Goal: Information Seeking & Learning: Learn about a topic

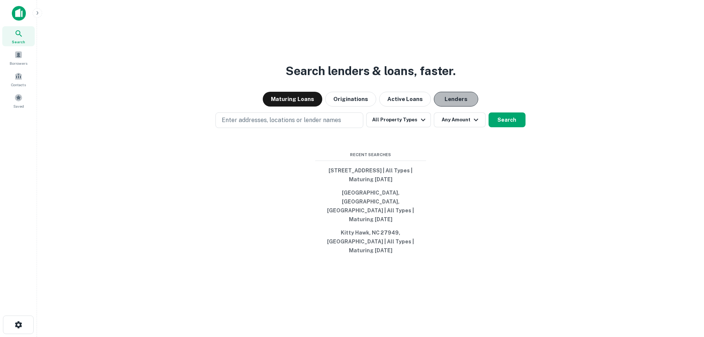
click at [447, 106] on button "Lenders" at bounding box center [456, 99] width 44 height 15
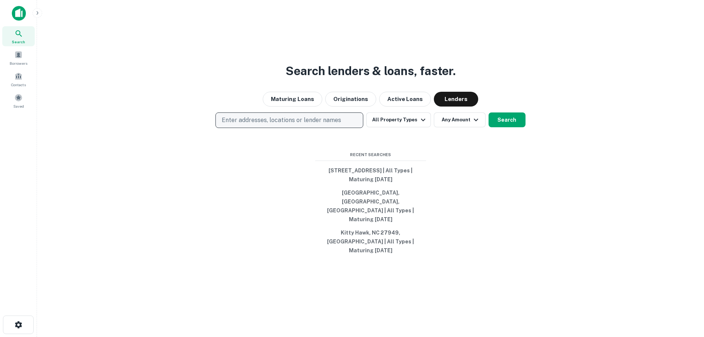
click at [297, 125] on p "Enter addresses, locations or lender names" at bounding box center [281, 120] width 119 height 9
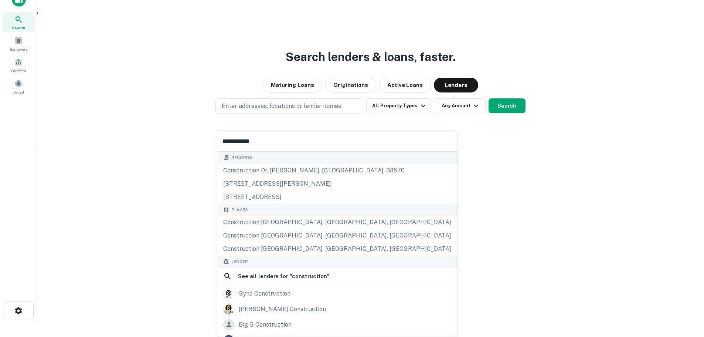
type input "**********"
click at [173, 153] on div "Search lenders & loans, faster. Maturing Loans Originations Active Loans Lender…" at bounding box center [371, 172] width 656 height 337
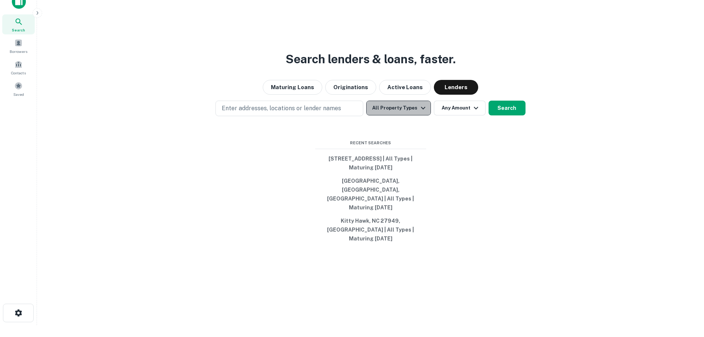
click at [420, 112] on icon "button" at bounding box center [423, 108] width 9 height 9
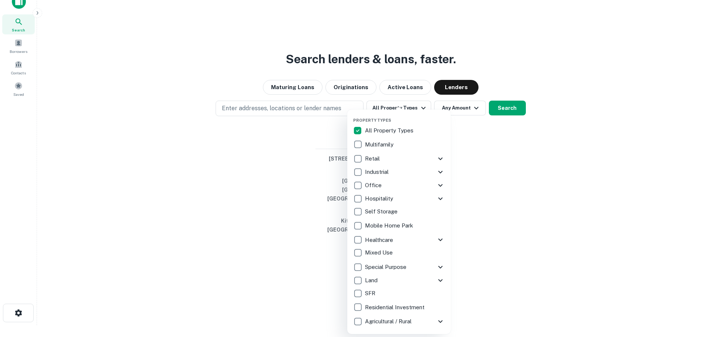
click at [513, 138] on div at bounding box center [355, 168] width 710 height 337
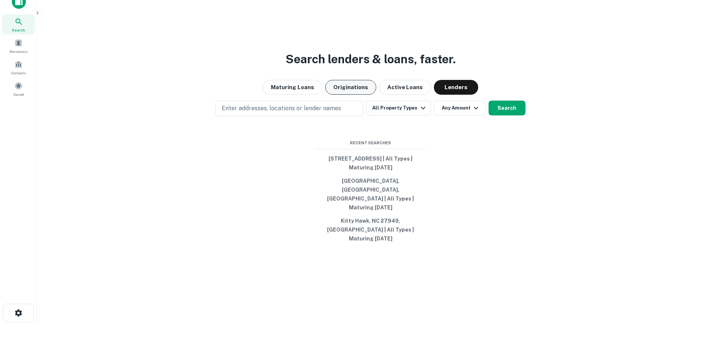
click at [348, 95] on button "Originations" at bounding box center [350, 87] width 51 height 15
click at [454, 95] on button "Lenders" at bounding box center [456, 87] width 44 height 15
click at [21, 69] on div "Contacts" at bounding box center [18, 67] width 33 height 20
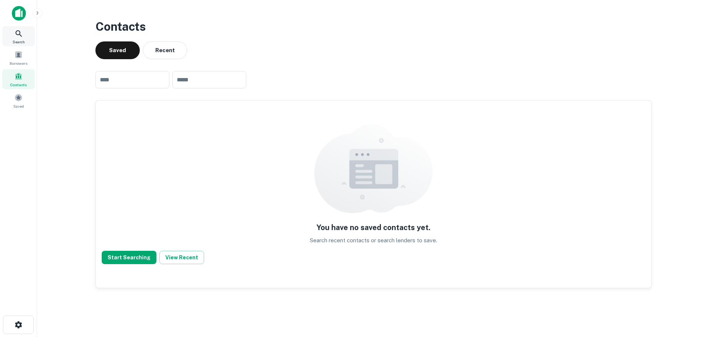
click at [19, 37] on icon at bounding box center [18, 33] width 9 height 9
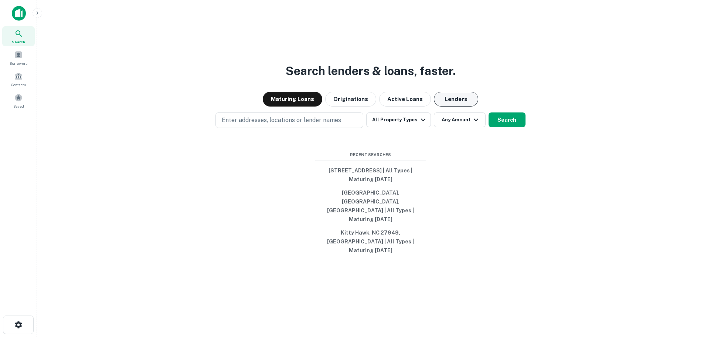
click at [461, 106] on button "Lenders" at bounding box center [456, 99] width 44 height 15
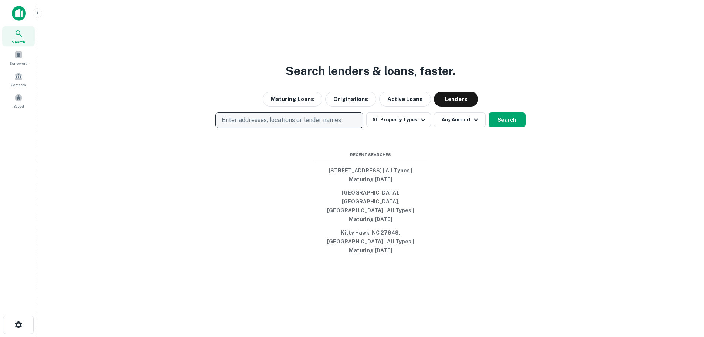
click at [264, 125] on p "Enter addresses, locations or lender names" at bounding box center [281, 120] width 119 height 9
type input "******"
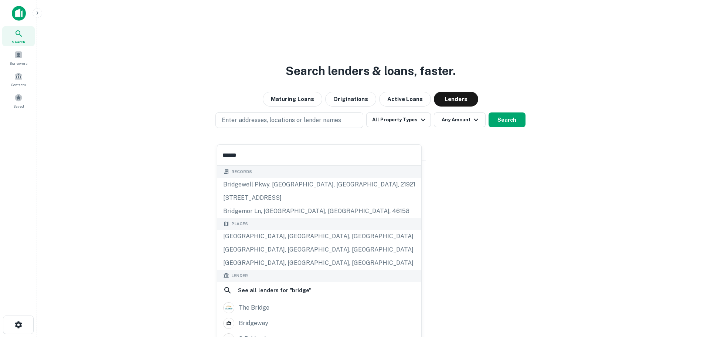
click at [131, 124] on div "Search lenders & loans, faster. Maturing Loans Originations Active Loans Lender…" at bounding box center [371, 186] width 656 height 337
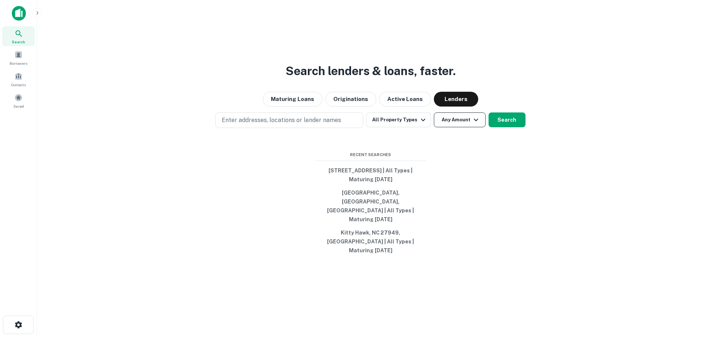
click at [455, 127] on button "Any Amount" at bounding box center [460, 119] width 52 height 15
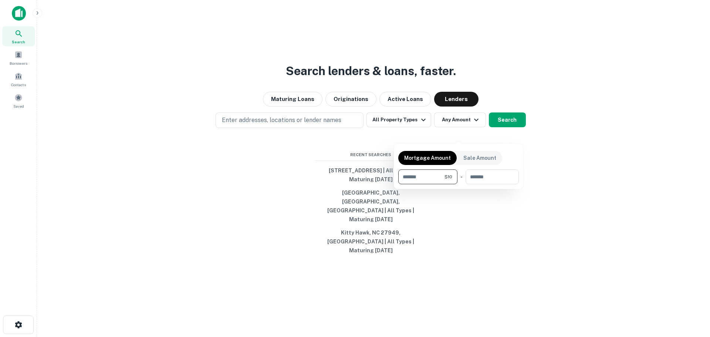
type input "*"
type input "*******"
type input "*"
type input "********"
click at [496, 237] on div at bounding box center [355, 168] width 710 height 337
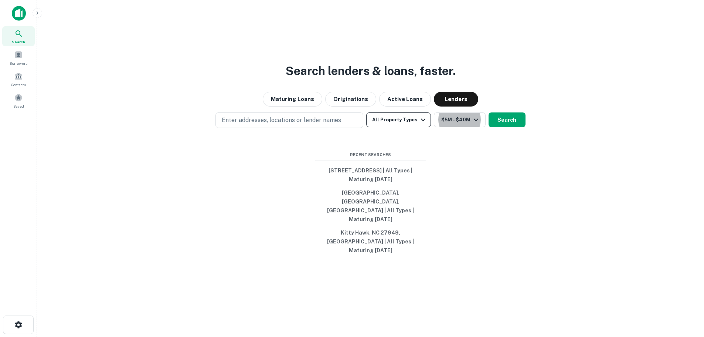
click at [387, 127] on button "All Property Types" at bounding box center [398, 119] width 64 height 15
